Goal: Information Seeking & Learning: Learn about a topic

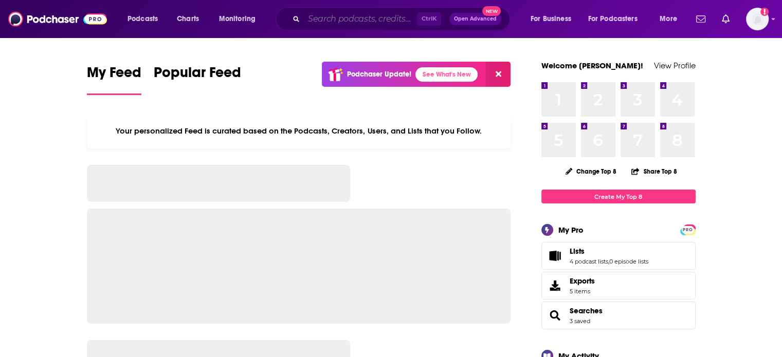
click at [347, 19] on input "Search podcasts, credits, & more..." at bounding box center [360, 19] width 113 height 16
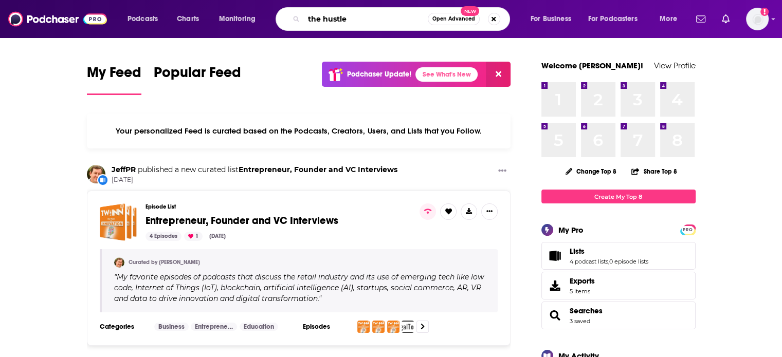
type input "the hustle"
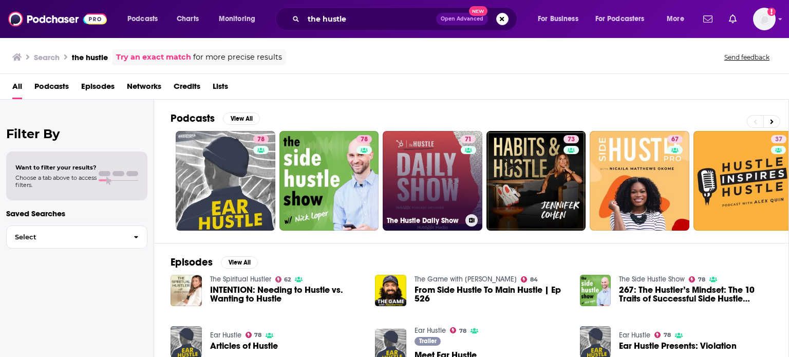
click at [449, 156] on link "71 The Hustle Daily Show" at bounding box center [433, 181] width 100 height 100
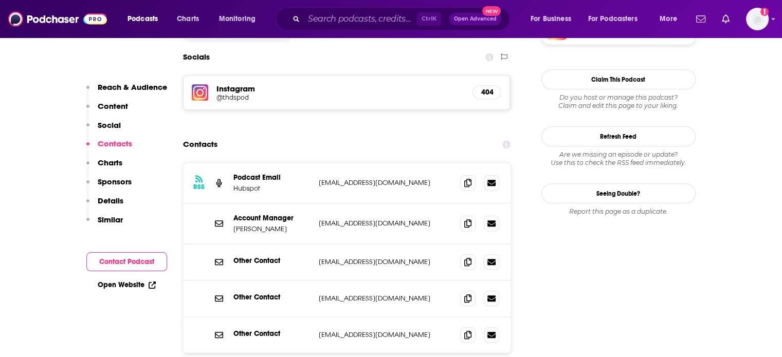
scroll to position [918, 0]
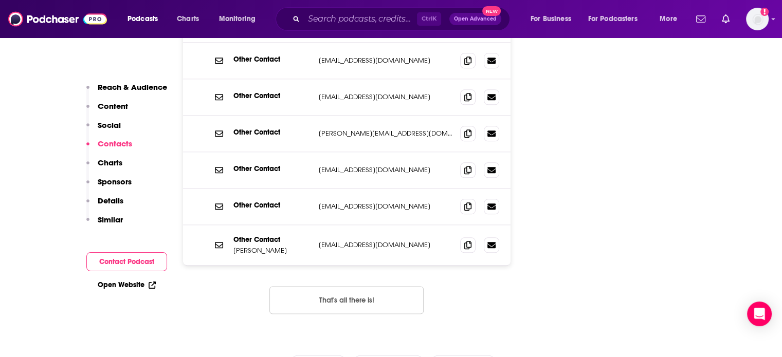
scroll to position [1192, 0]
